Goal: Information Seeking & Learning: Learn about a topic

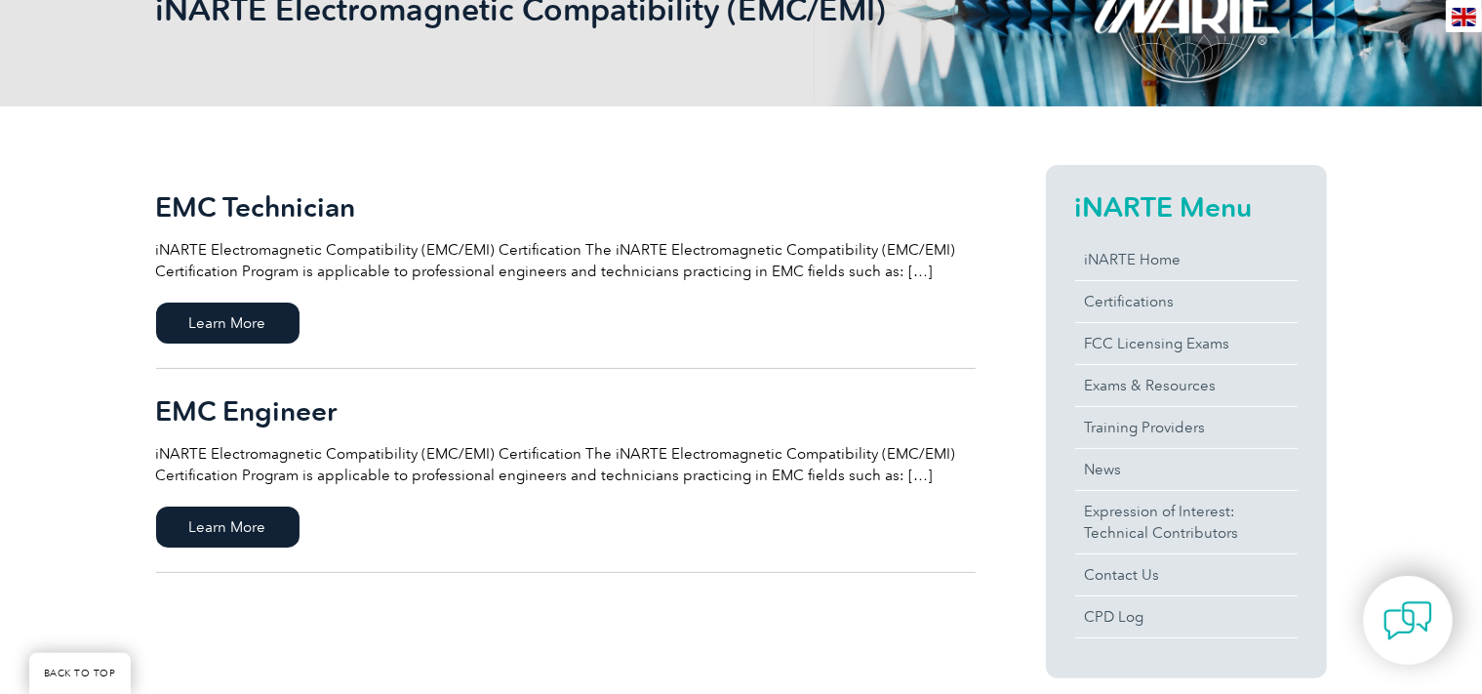
scroll to position [308, 0]
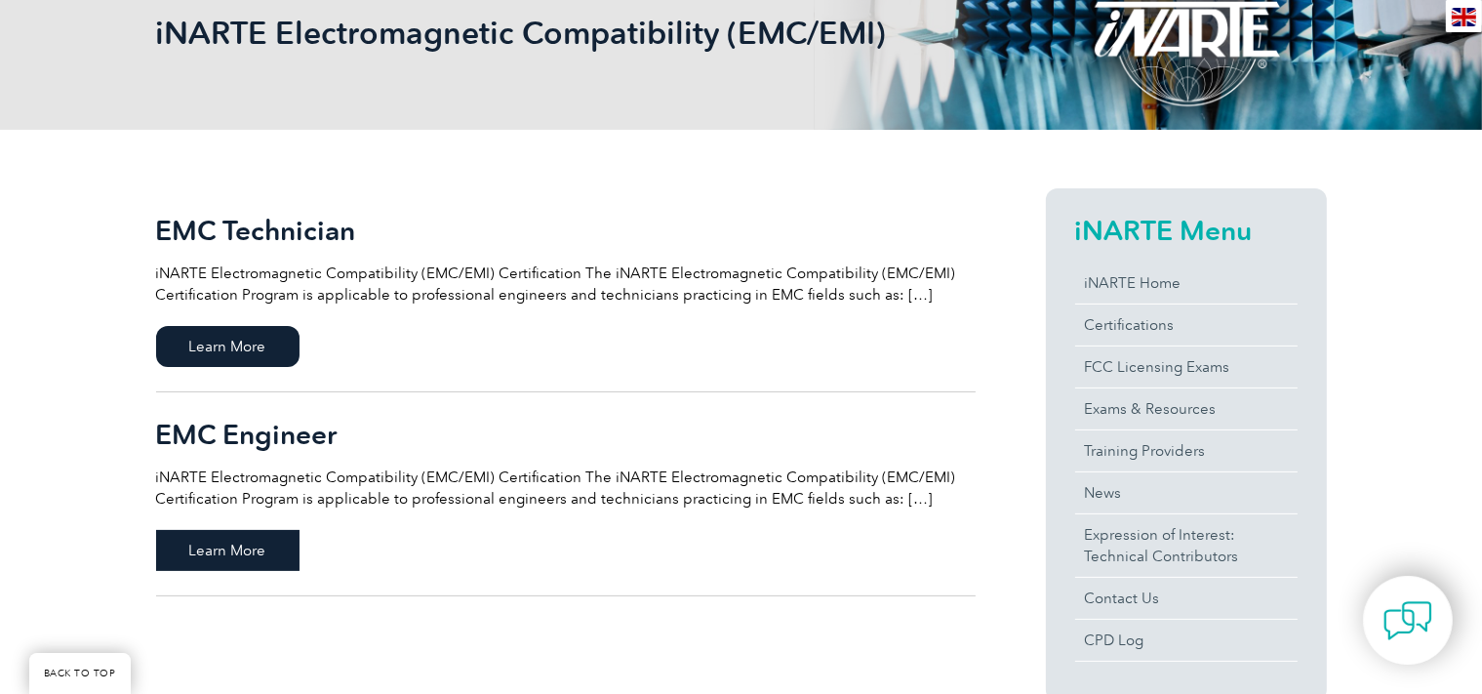
click at [244, 545] on span "Learn More" at bounding box center [227, 550] width 143 height 41
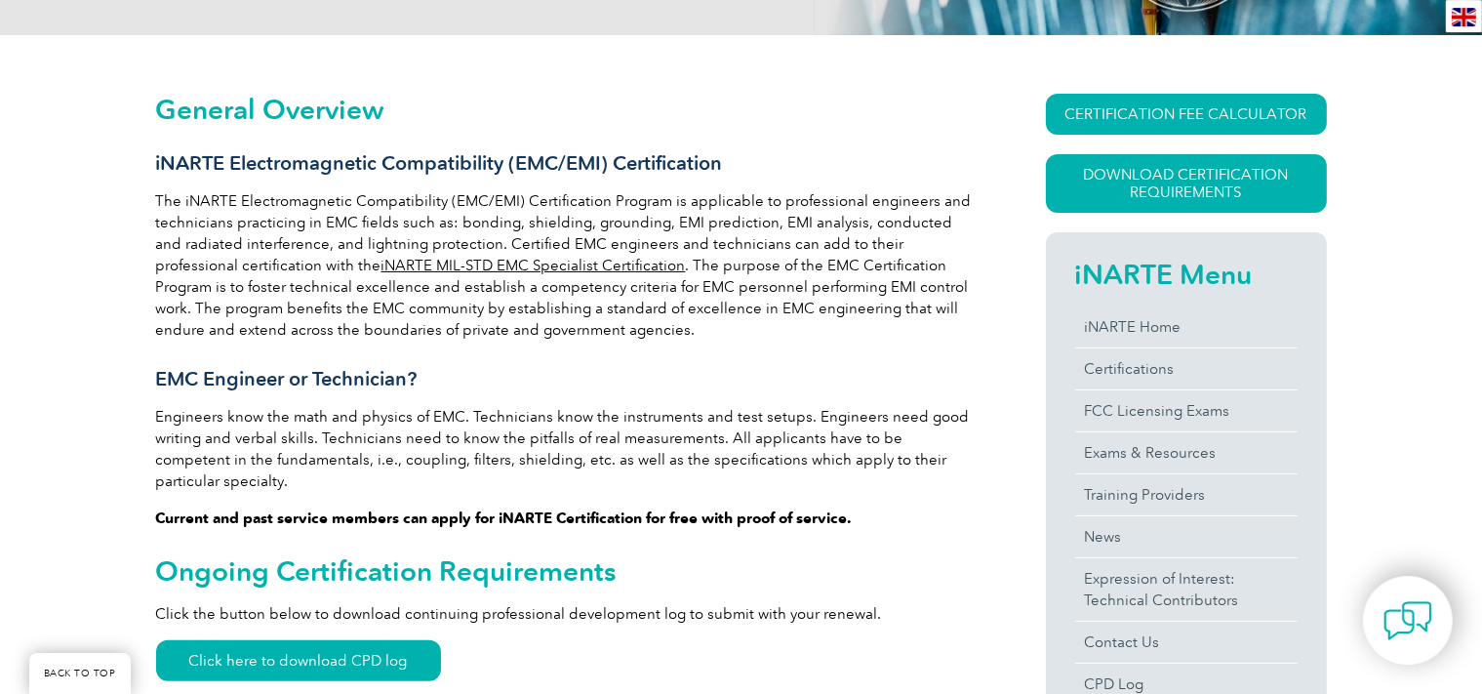
scroll to position [412, 0]
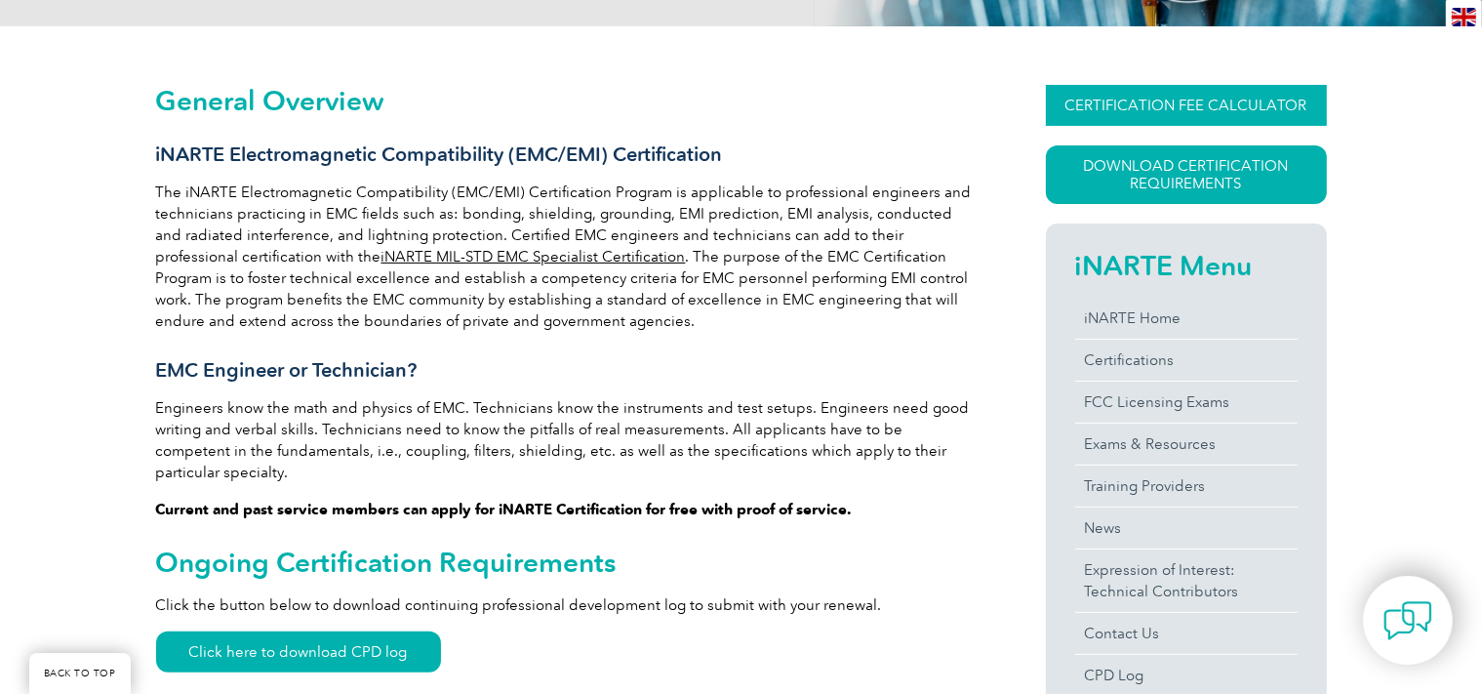
click at [1184, 102] on link "CERTIFICATION FEE CALCULATOR" at bounding box center [1186, 105] width 281 height 41
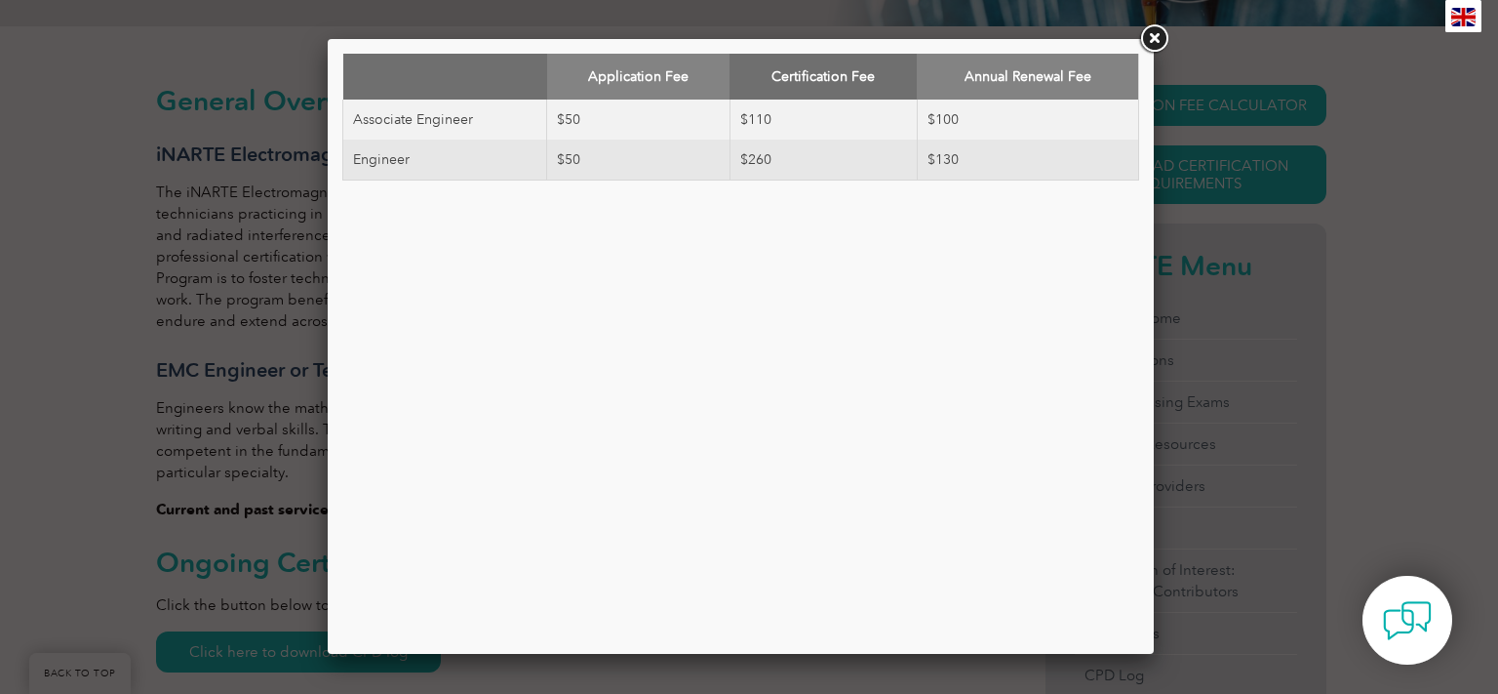
click at [1158, 41] on link at bounding box center [1154, 38] width 35 height 35
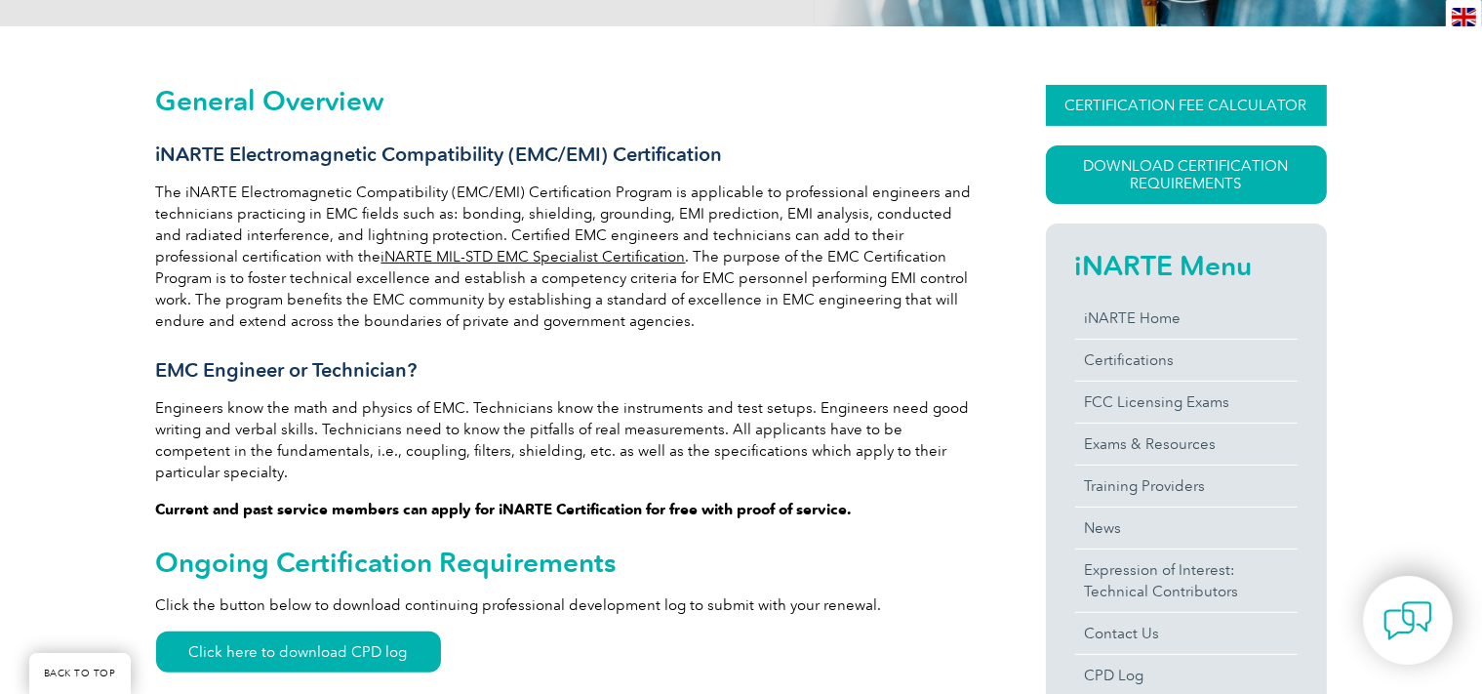
click at [1157, 107] on link "CERTIFICATION FEE CALCULATOR" at bounding box center [1186, 105] width 281 height 41
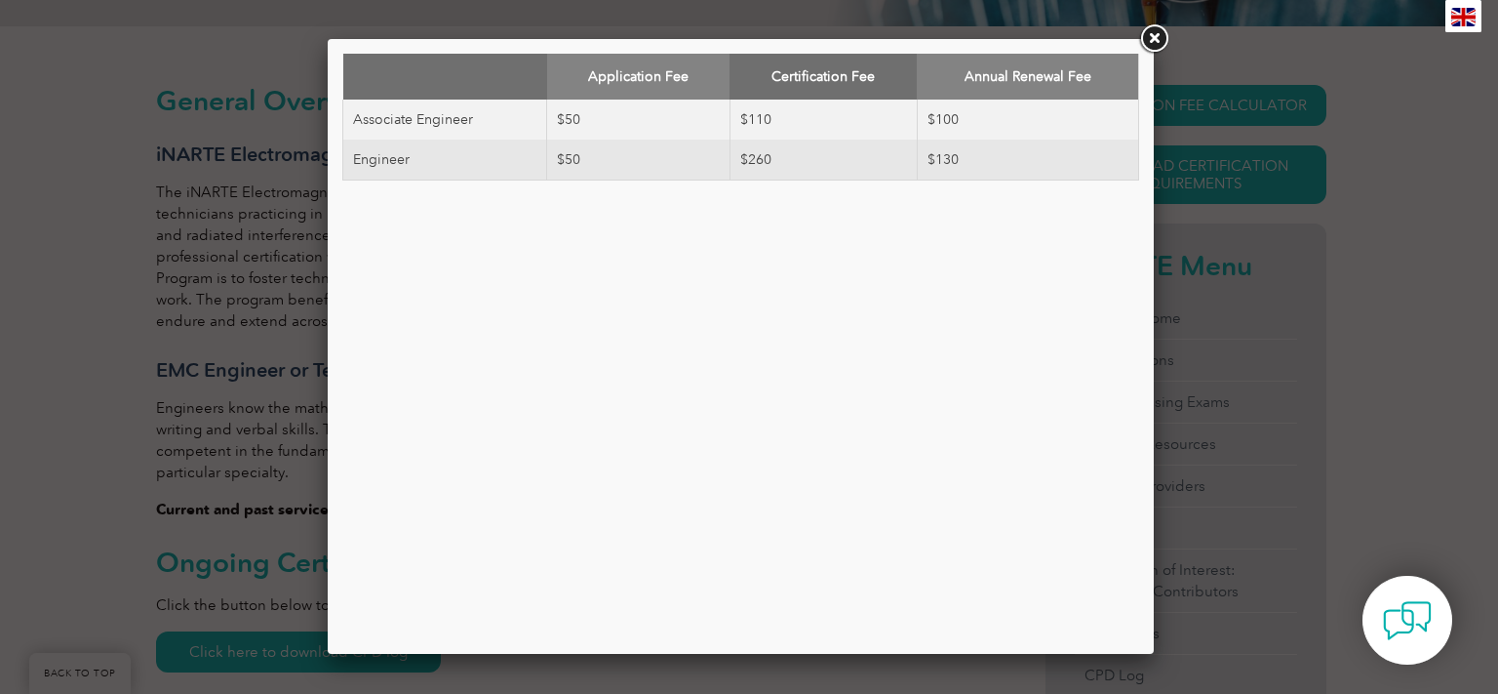
click at [1157, 36] on link at bounding box center [1154, 38] width 35 height 35
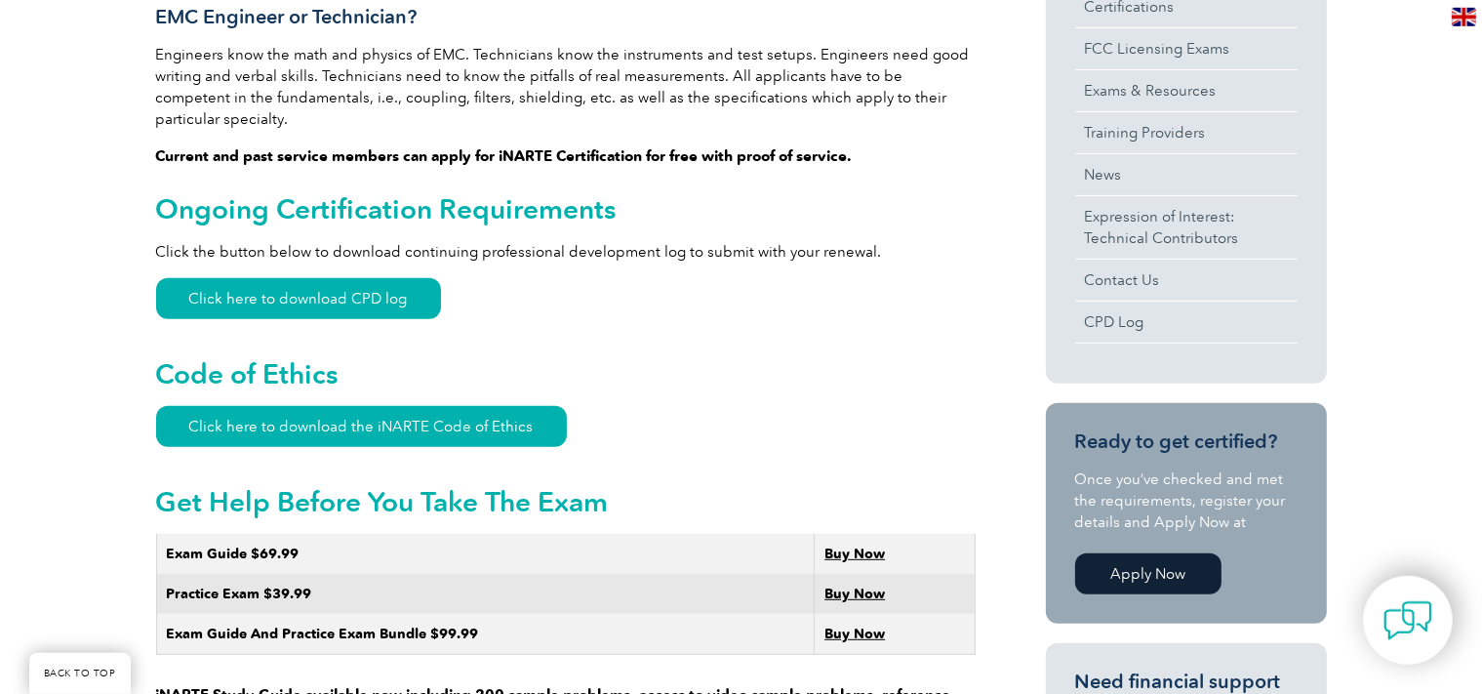
scroll to position [721, 0]
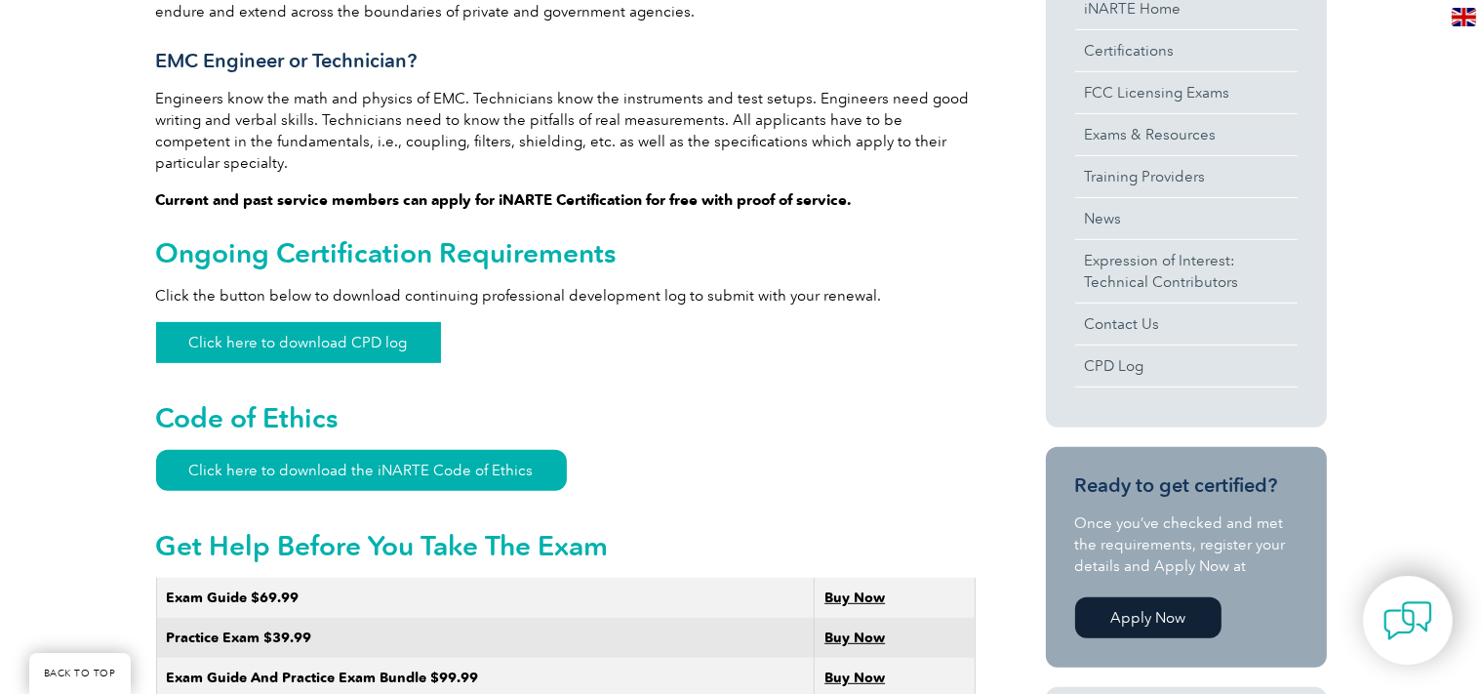
click at [295, 325] on link "Click here to download CPD log" at bounding box center [298, 342] width 285 height 41
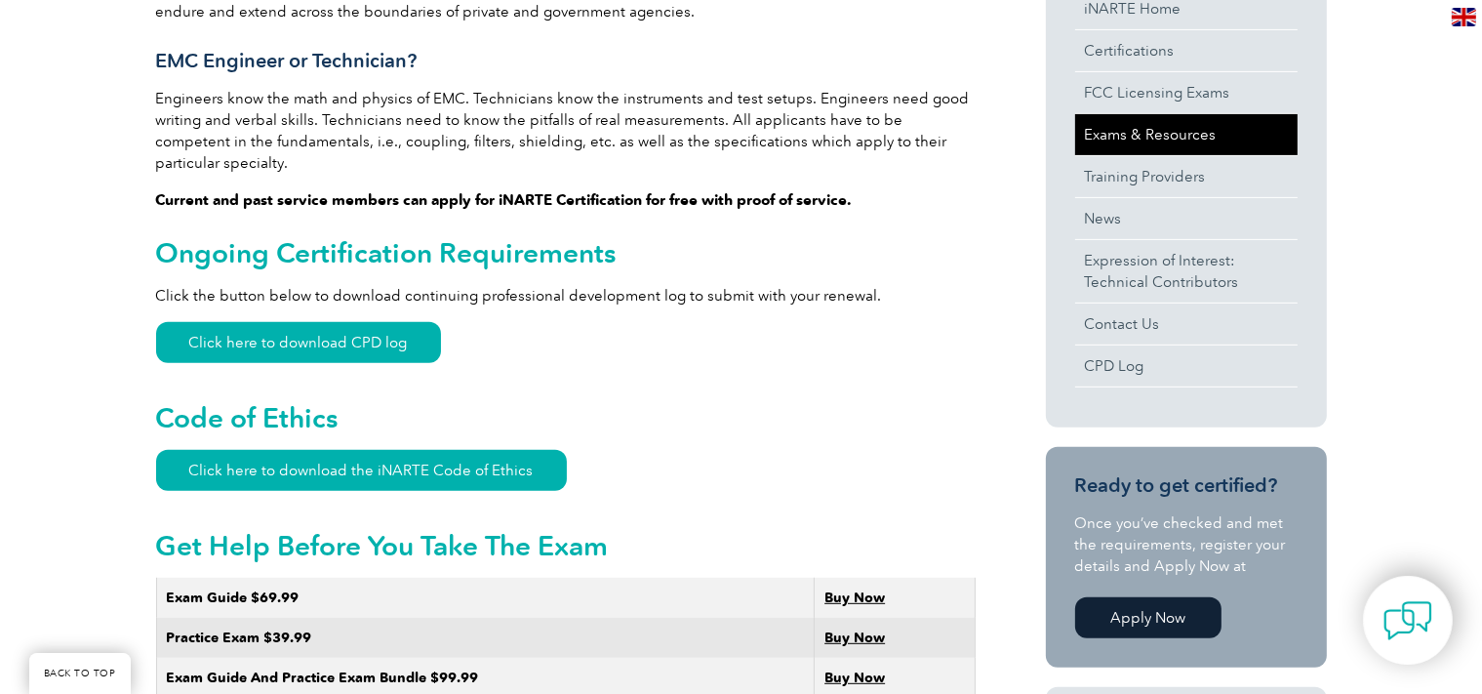
click at [1193, 140] on link "Exams & Resources" at bounding box center [1186, 134] width 222 height 41
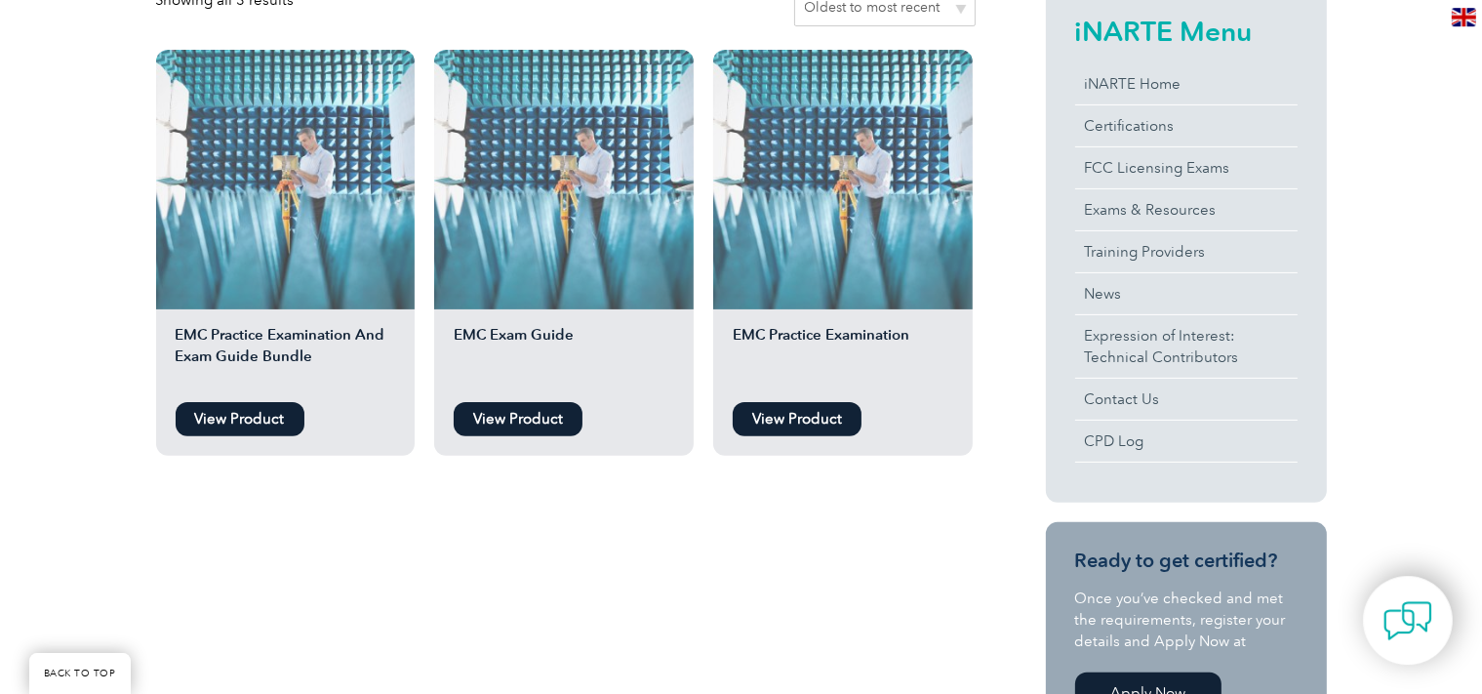
scroll to position [515, 0]
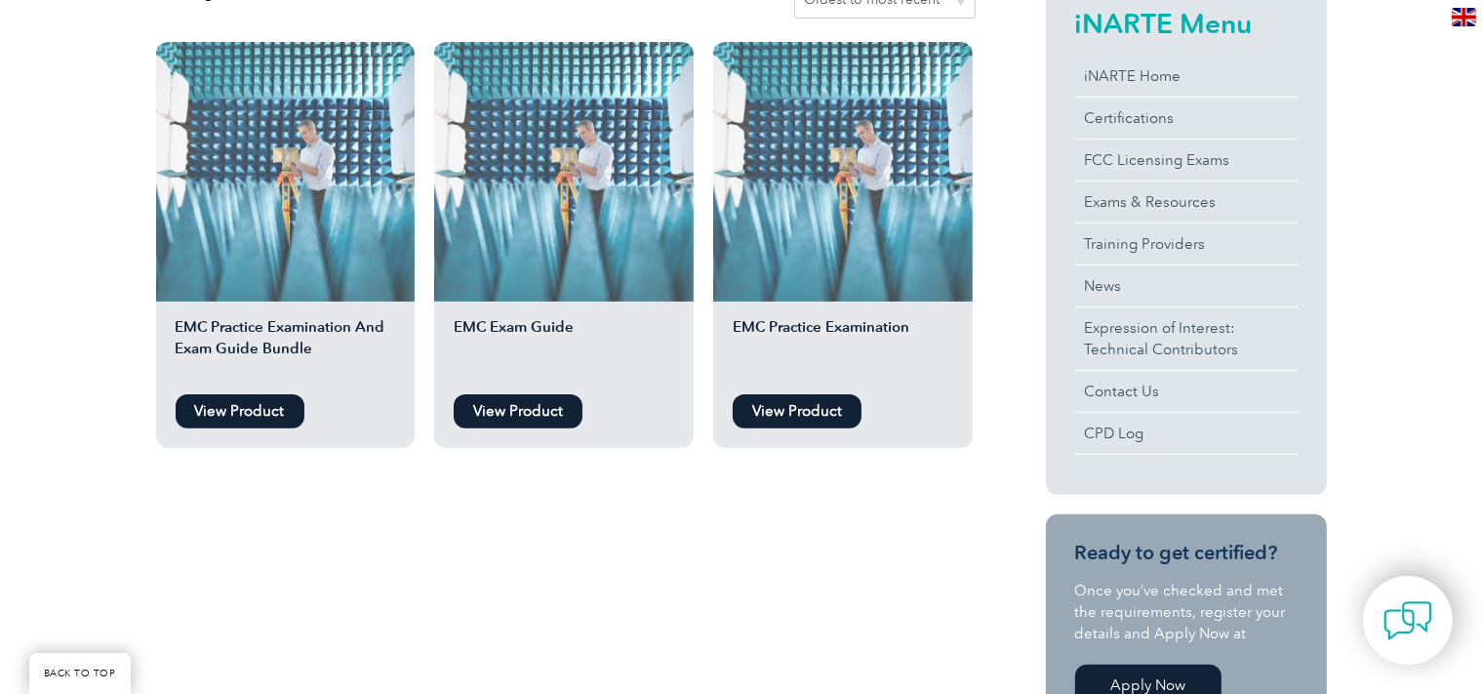
click at [517, 416] on link "View Product" at bounding box center [518, 411] width 129 height 34
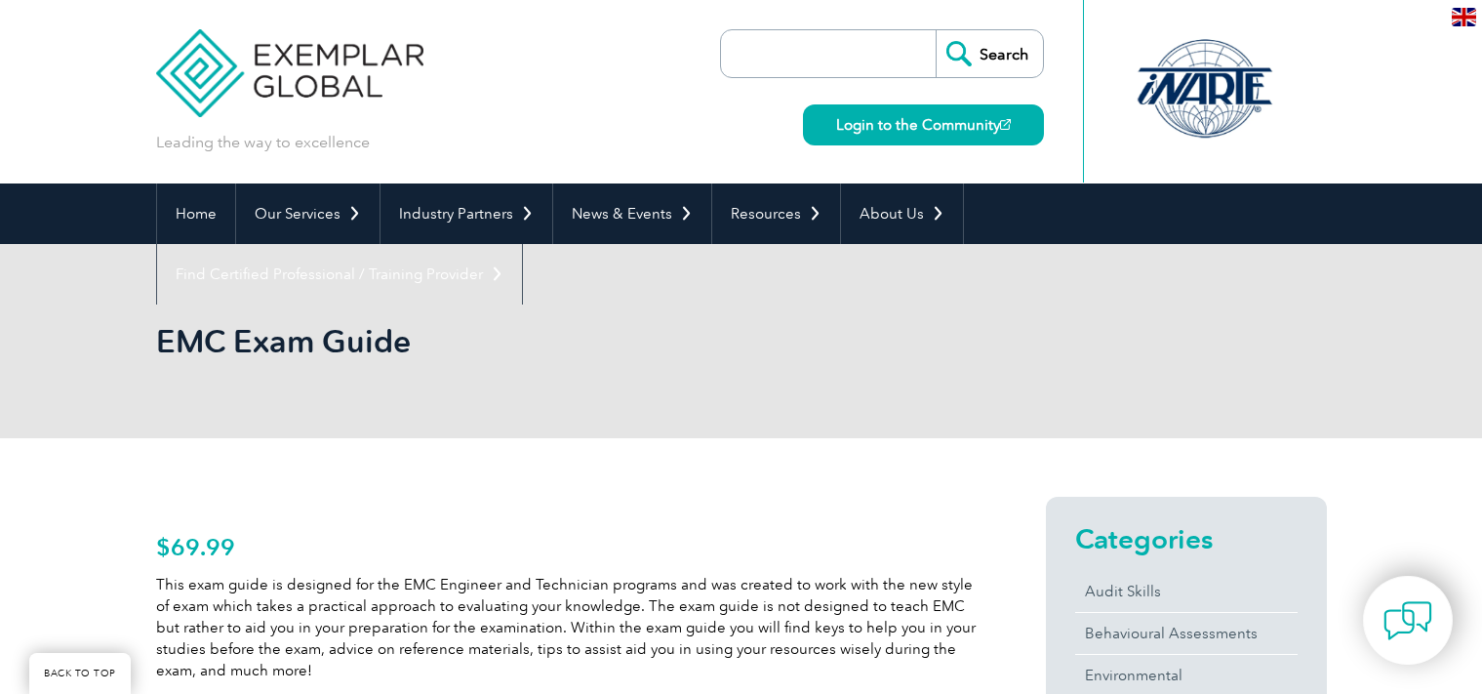
scroll to position [412, 0]
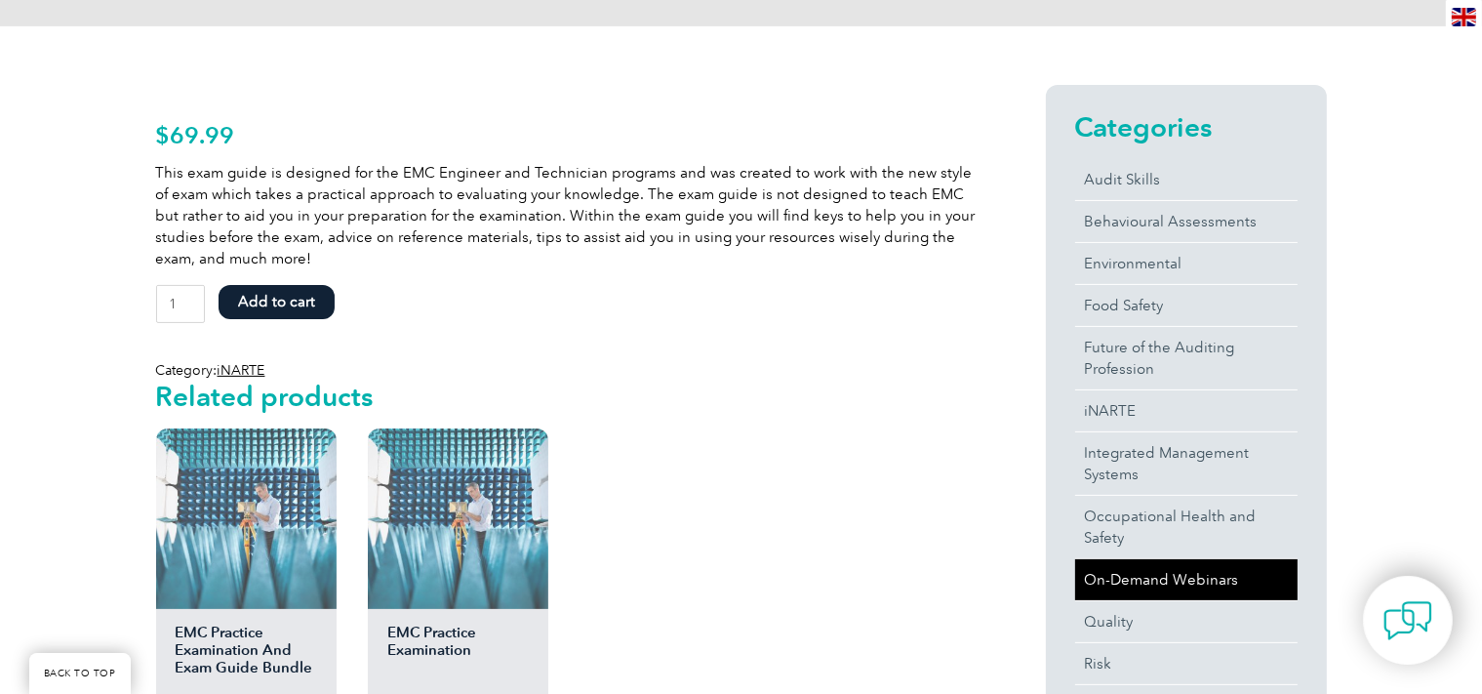
click at [1130, 570] on link "On-Demand Webinars" at bounding box center [1186, 579] width 222 height 41
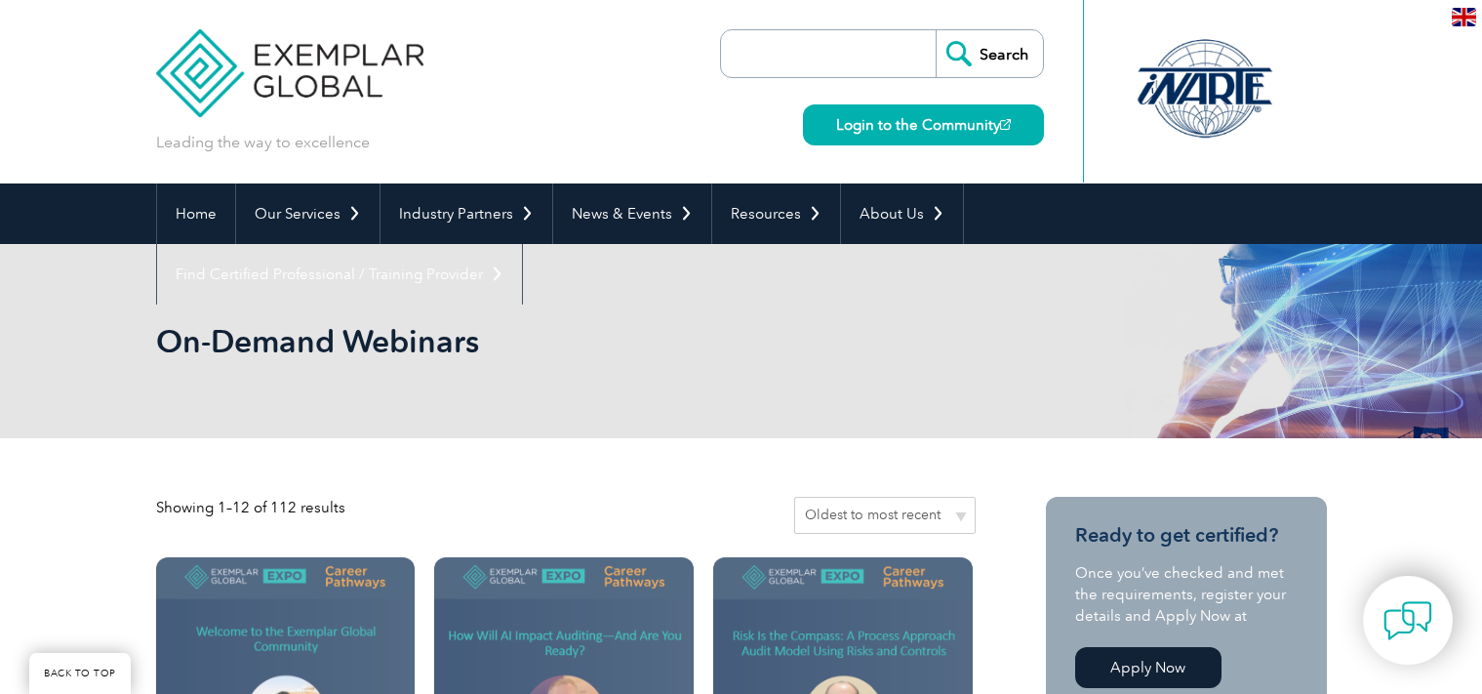
scroll to position [412, 0]
